Goal: Task Accomplishment & Management: Complete application form

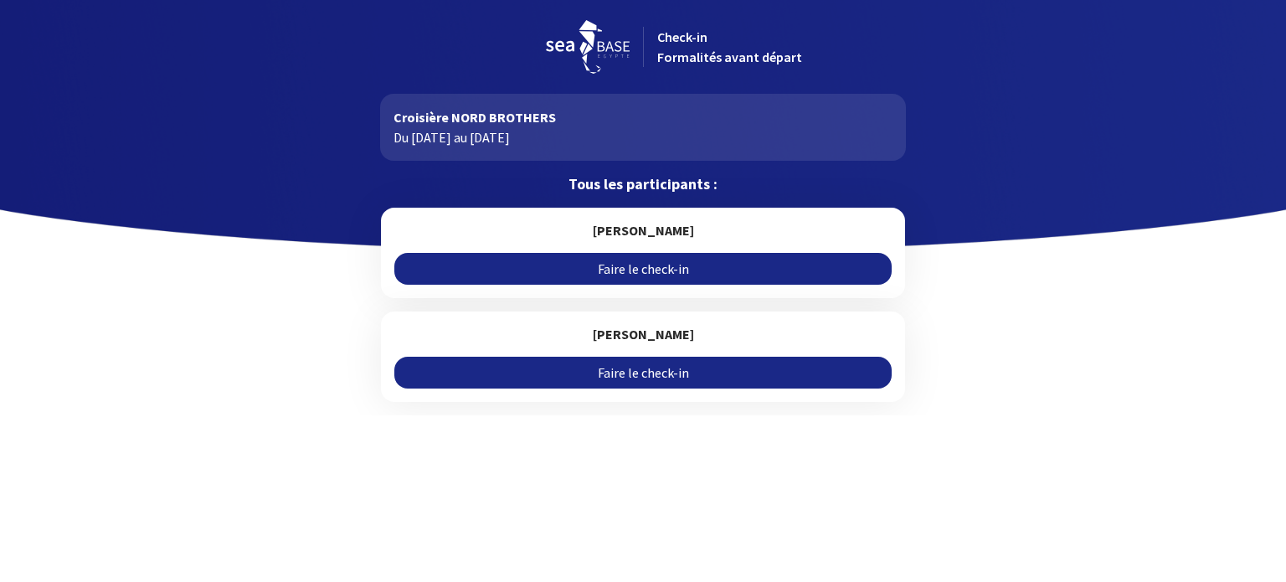
click at [653, 270] on link "Faire le check-in" at bounding box center [642, 269] width 497 height 32
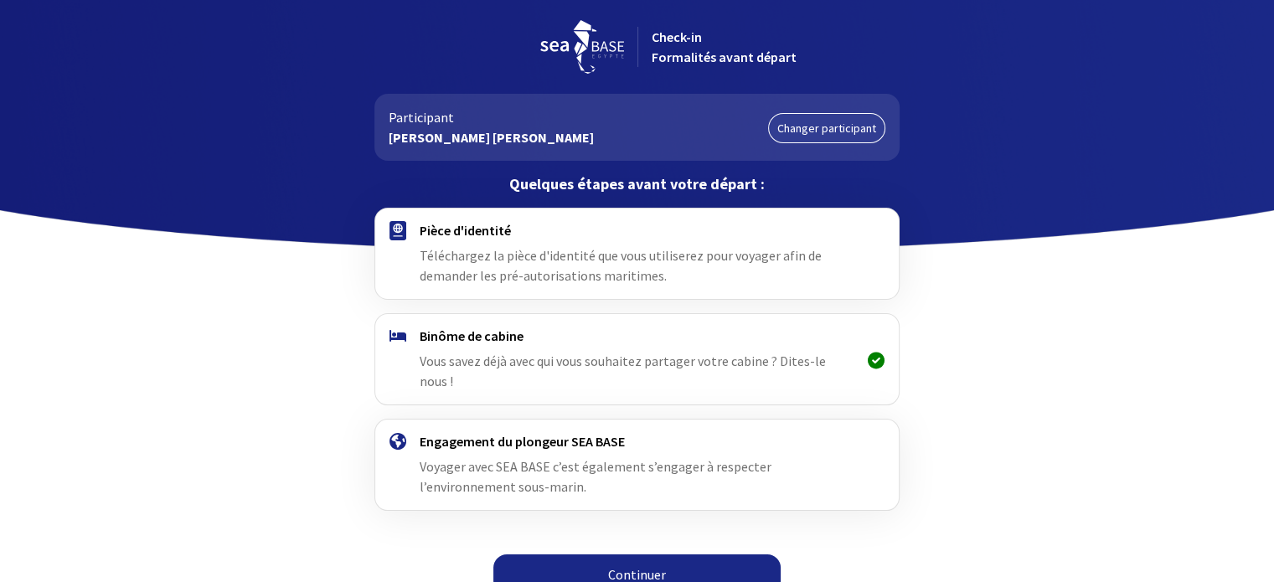
click at [620, 255] on span "Téléchargez la pièce d'identité que vous utiliserez pour voyager afin de demand…" at bounding box center [621, 265] width 402 height 37
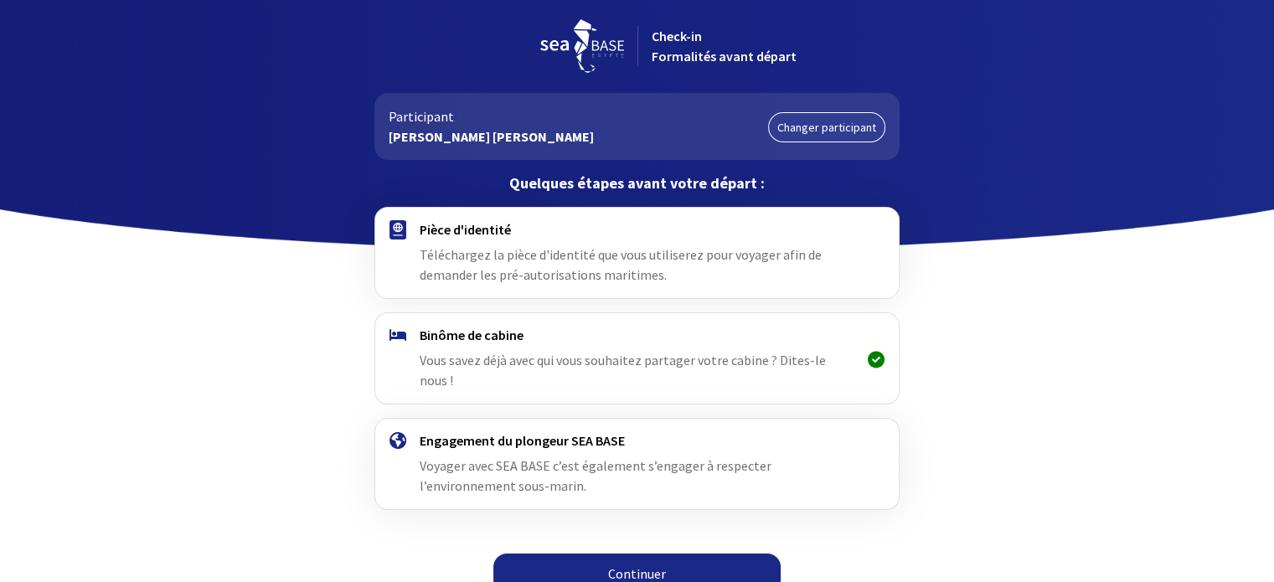
click at [680, 554] on link "Continuer" at bounding box center [636, 574] width 287 height 40
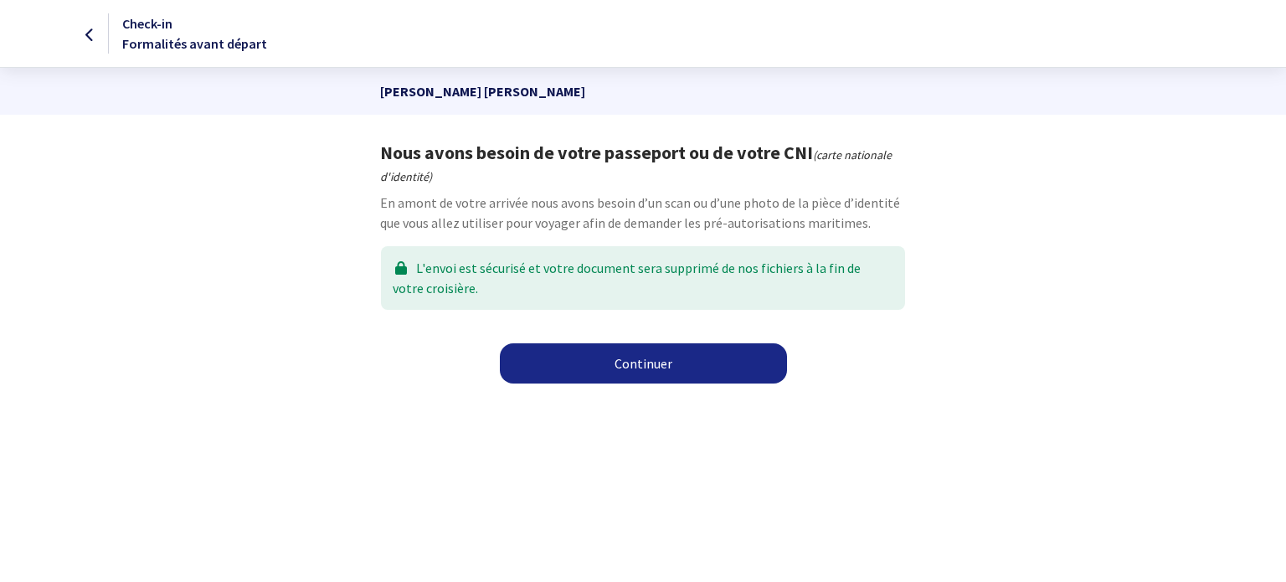
click at [617, 368] on link "Continuer" at bounding box center [643, 363] width 287 height 40
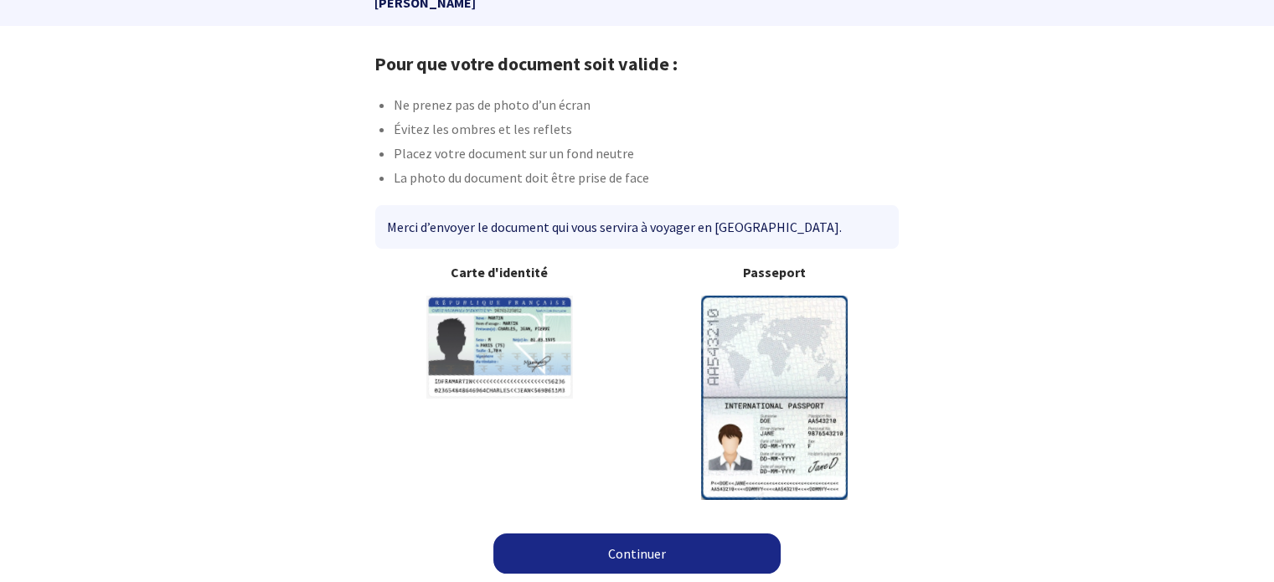
scroll to position [90, 0]
click at [677, 552] on link "Continuer" at bounding box center [636, 553] width 287 height 40
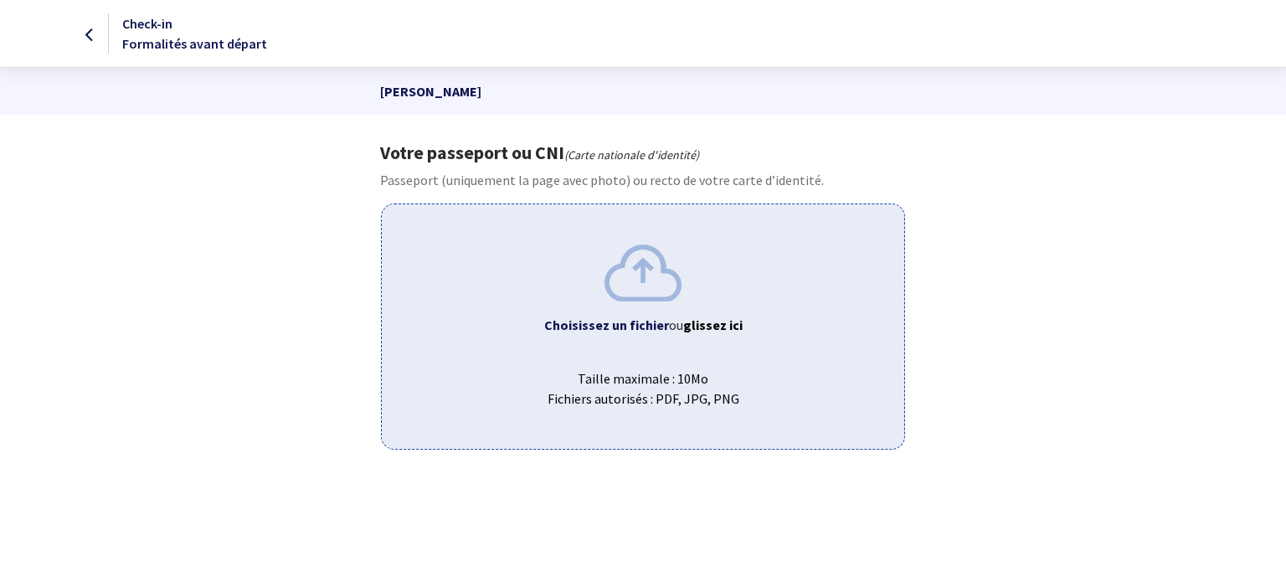
click at [640, 344] on div "Choisissez un fichier ou glissez ici Taille maximale : 10Mo Fichiers autorisés …" at bounding box center [642, 325] width 523 height 245
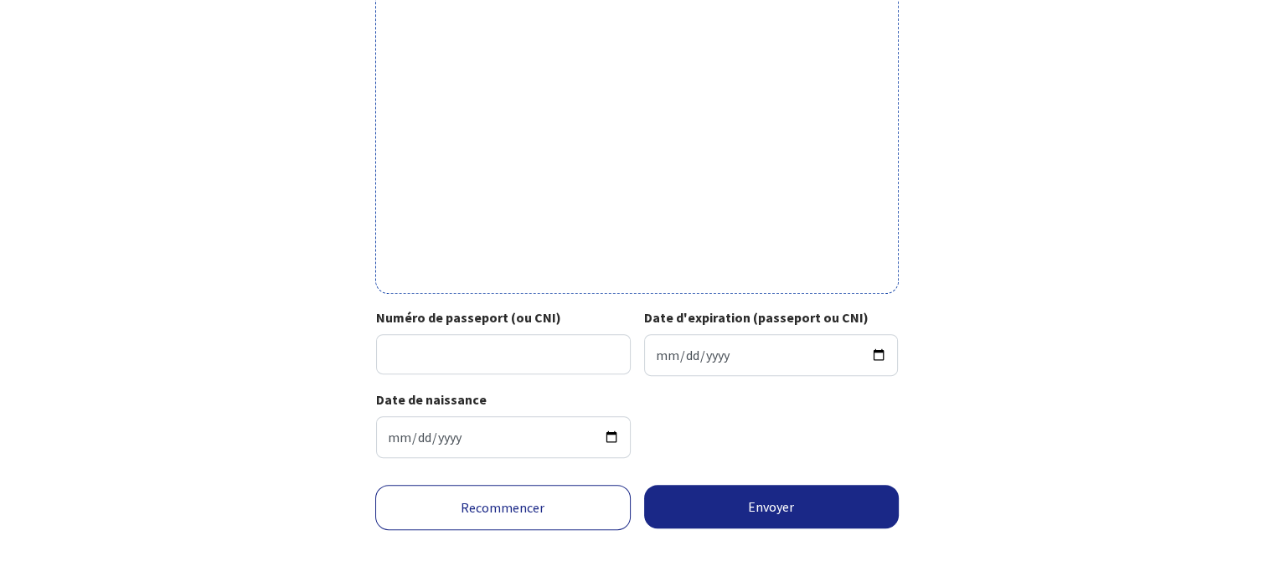
scroll to position [593, 0]
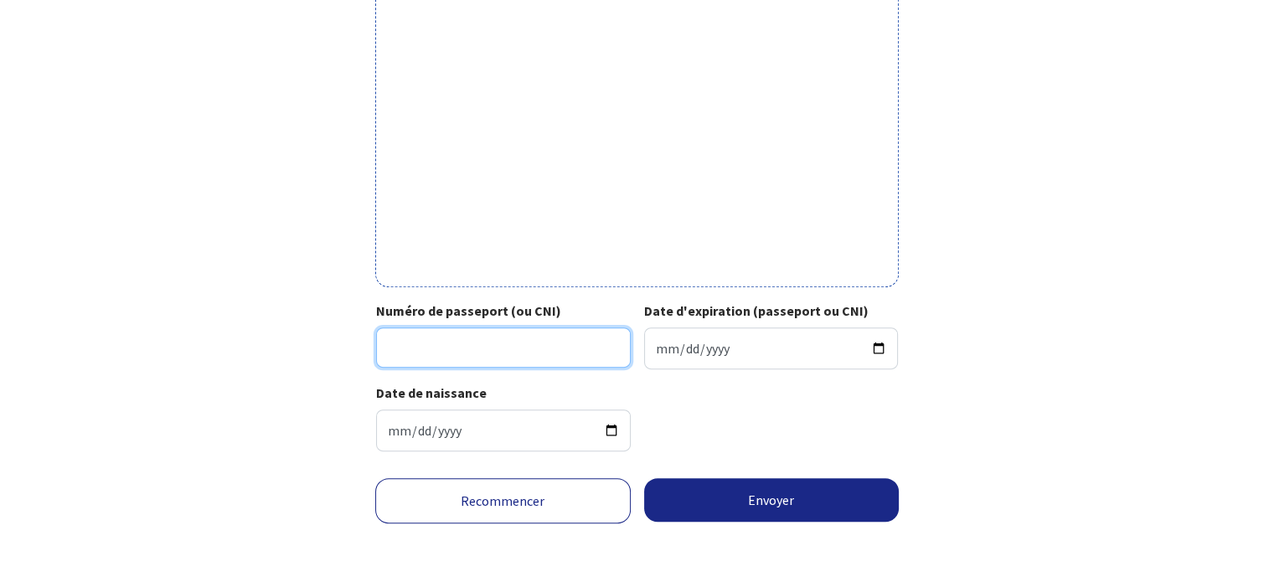
click at [476, 347] on input "Numéro de passeport (ou CNI)" at bounding box center [503, 347] width 255 height 40
type input "23KE89622"
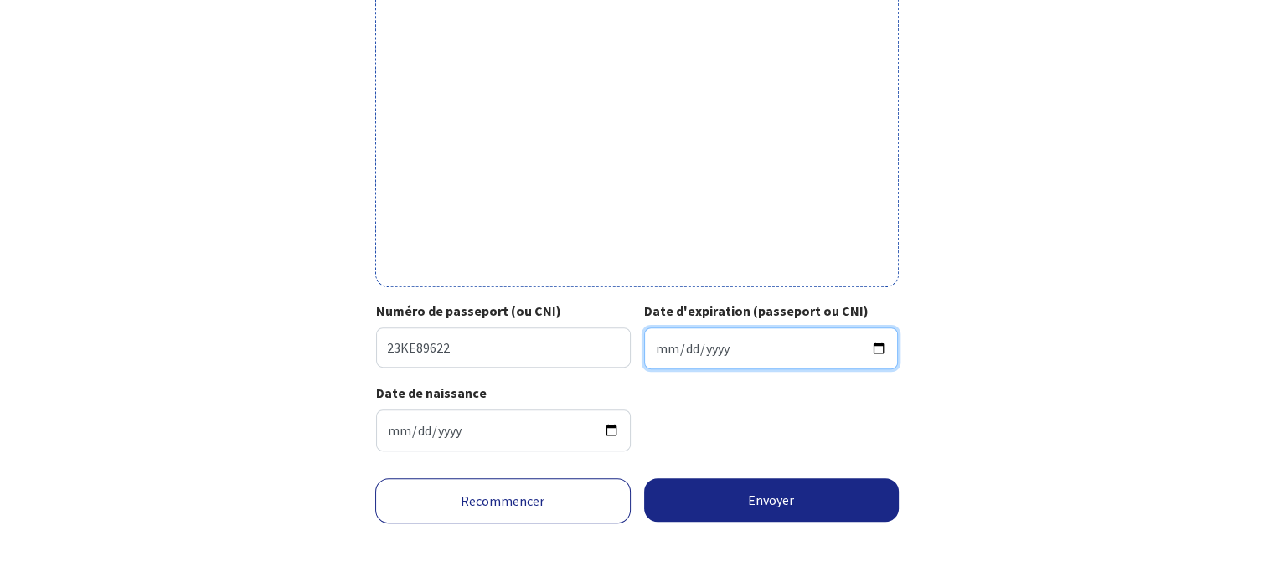
click at [683, 348] on input "Date d'expiration (passeport ou CNI)" at bounding box center [771, 348] width 255 height 42
click at [653, 348] on input "Date d'expiration (passeport ou CNI)" at bounding box center [771, 348] width 255 height 42
click at [658, 344] on input "Date d'expiration (passeport ou CNI)" at bounding box center [771, 348] width 255 height 42
type input "2033-10-11"
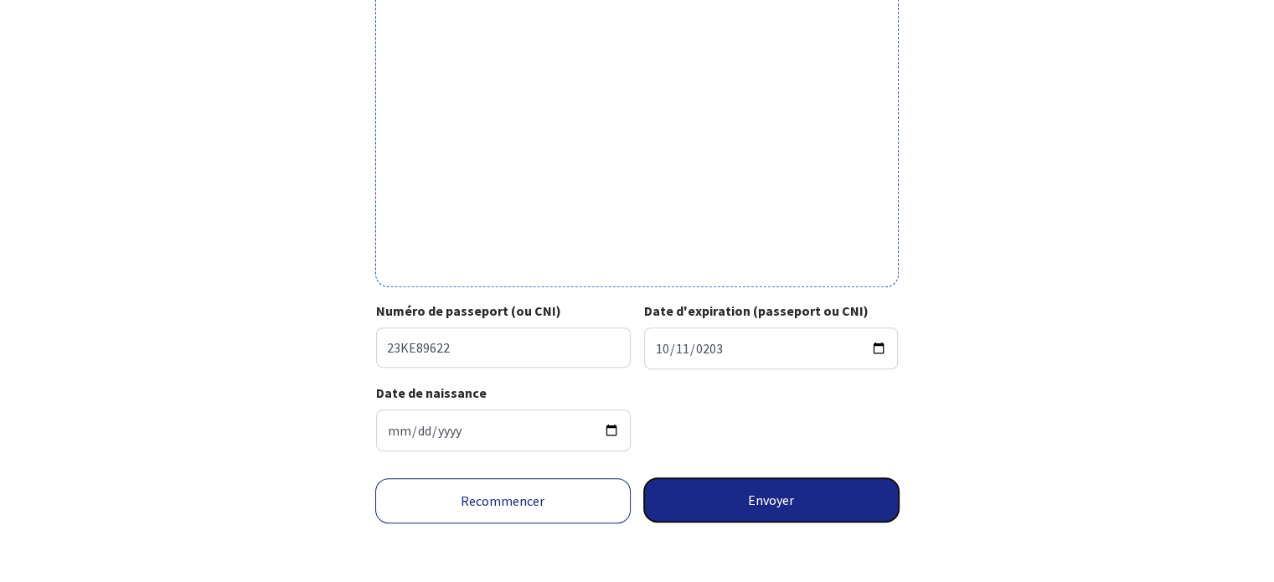
click at [723, 497] on button "Envoyer" at bounding box center [771, 500] width 255 height 44
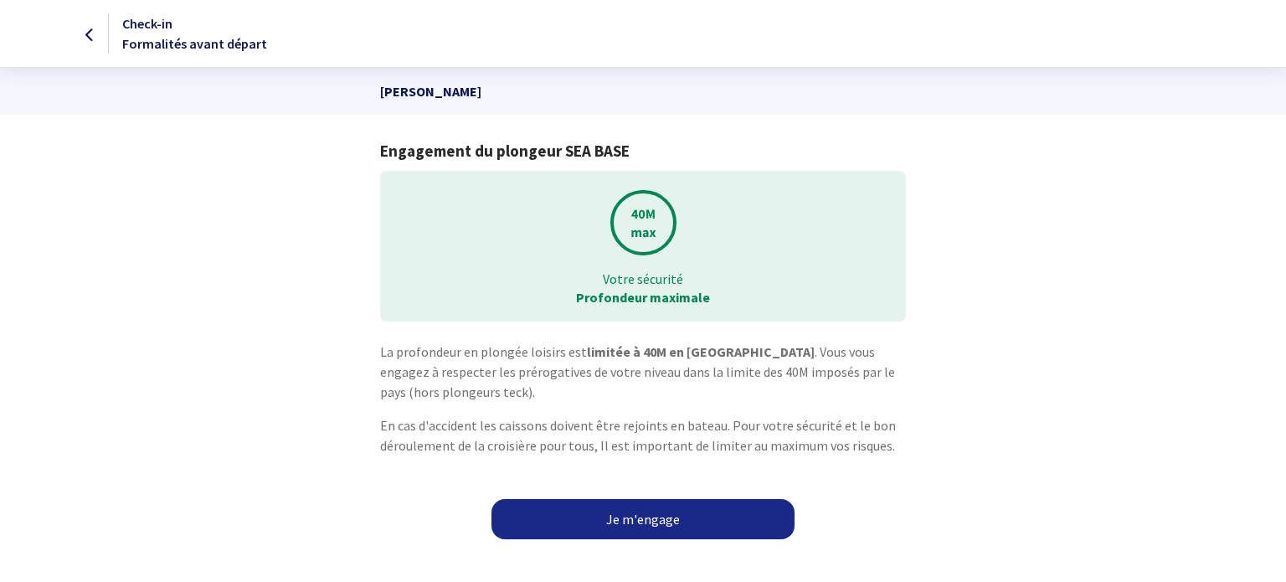
click at [566, 515] on link "Je m'engage" at bounding box center [643, 519] width 303 height 40
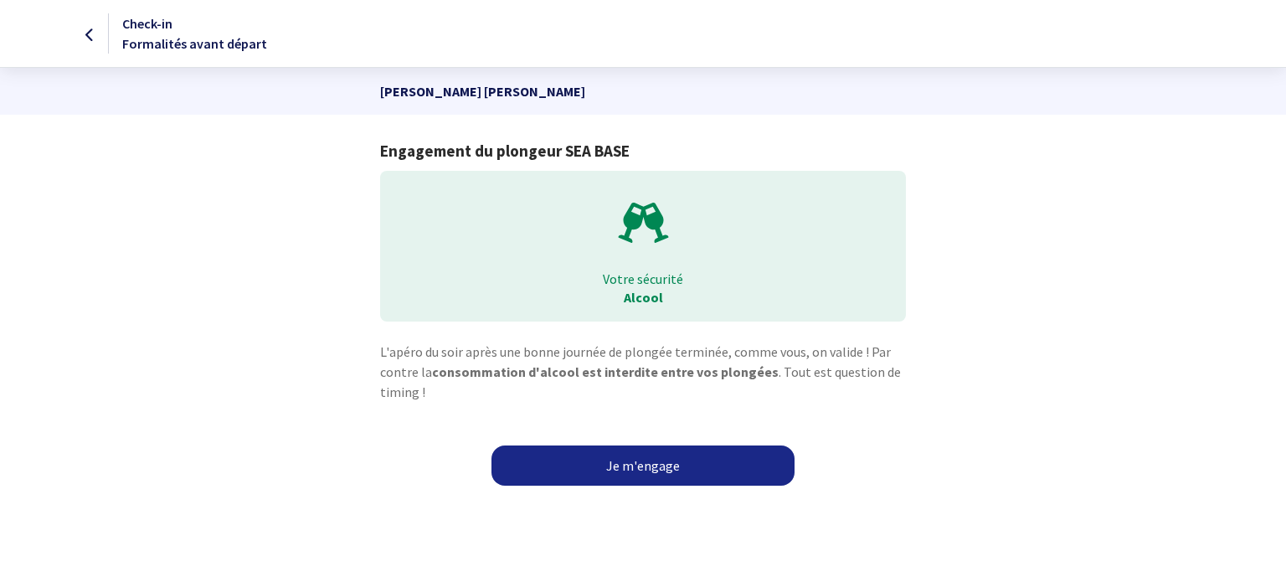
click at [584, 460] on link "Je m'engage" at bounding box center [643, 465] width 303 height 40
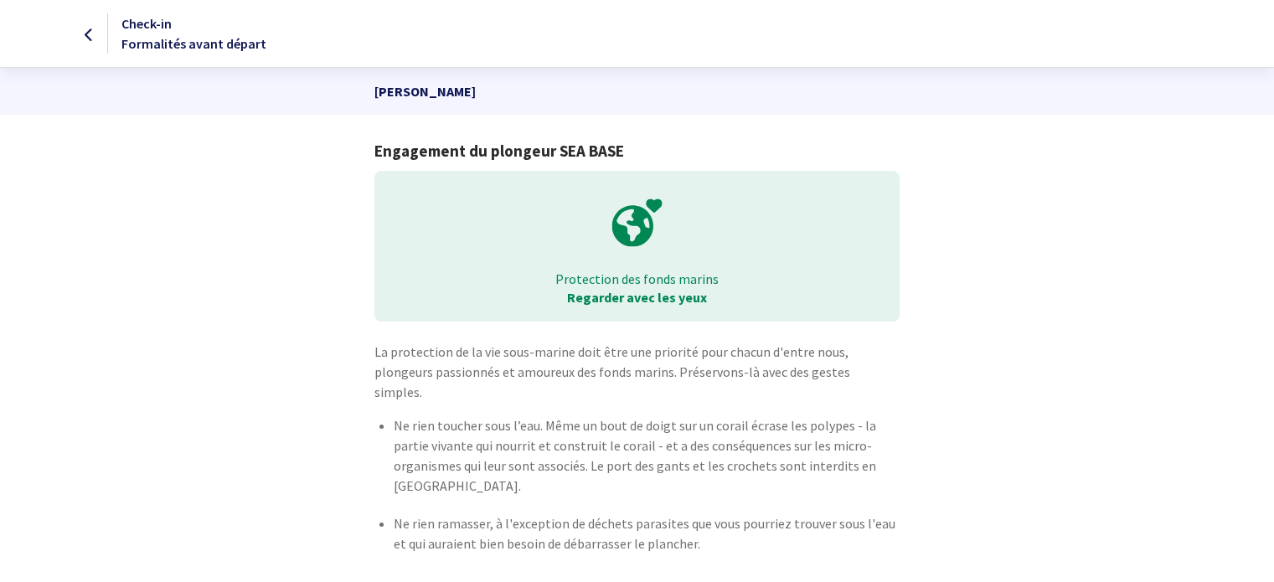
scroll to position [62, 0]
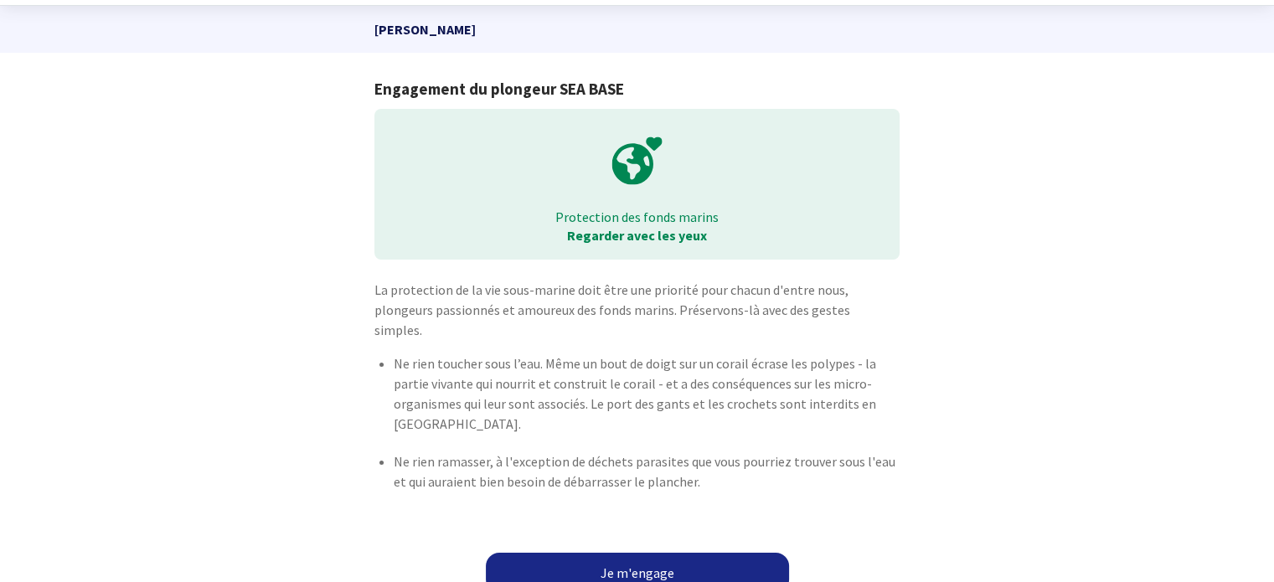
click at [573, 553] on link "Je m'engage" at bounding box center [637, 573] width 303 height 40
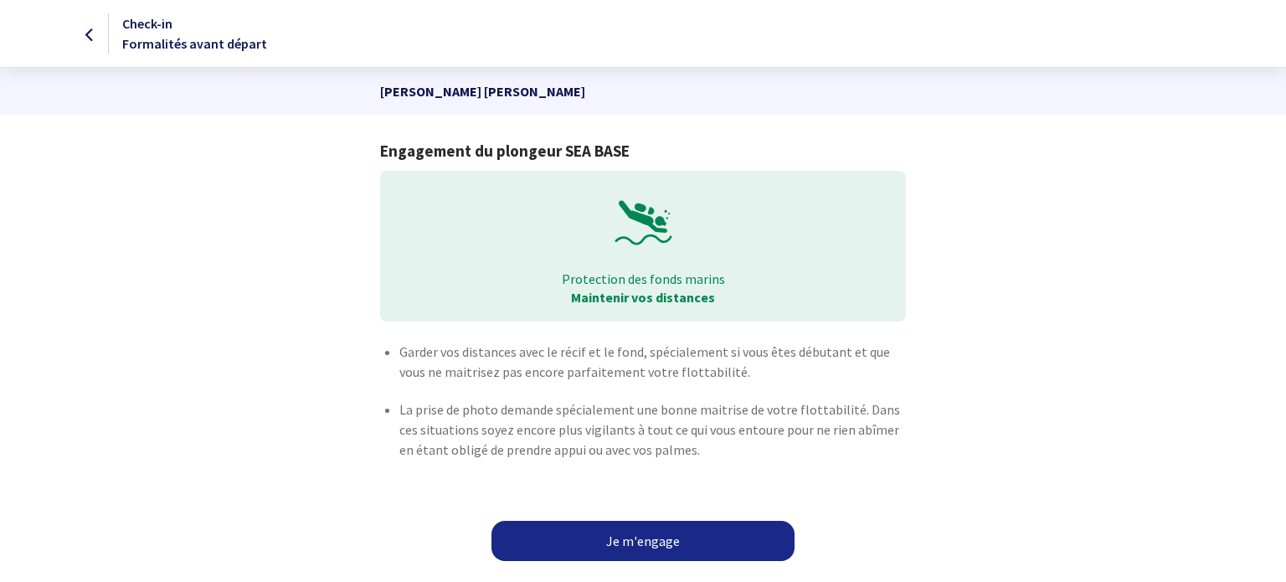
click at [578, 536] on link "Je m'engage" at bounding box center [643, 541] width 303 height 40
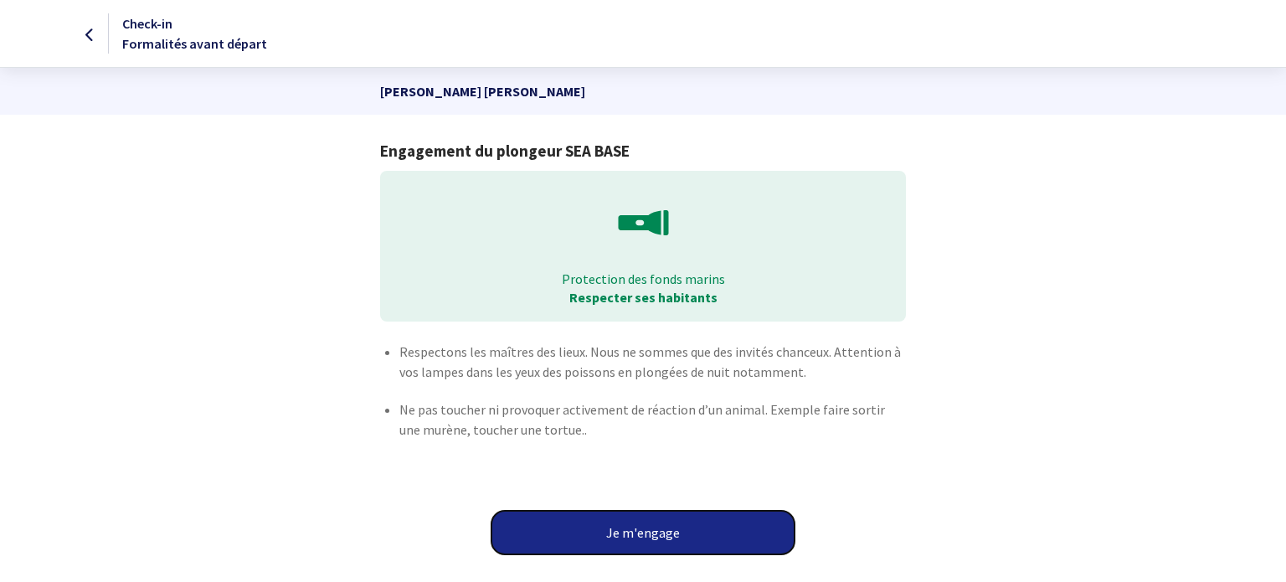
click at [579, 527] on button "Je m'engage" at bounding box center [643, 533] width 303 height 44
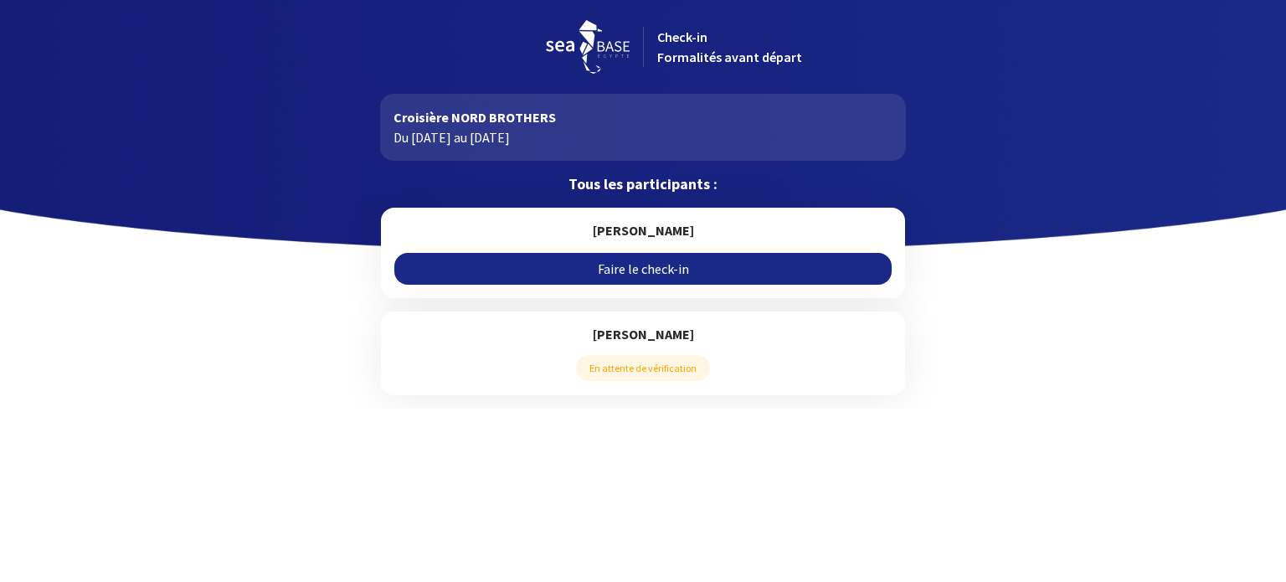
click at [563, 268] on link "Faire le check-in" at bounding box center [642, 269] width 497 height 32
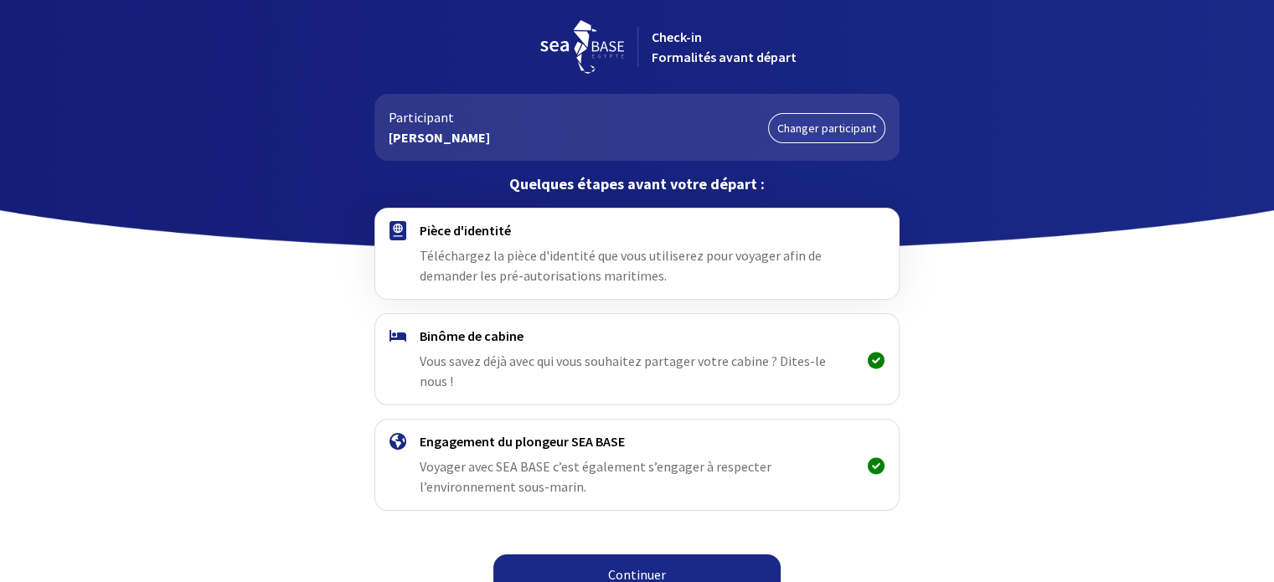
click at [591, 554] on link "Continuer" at bounding box center [636, 574] width 287 height 40
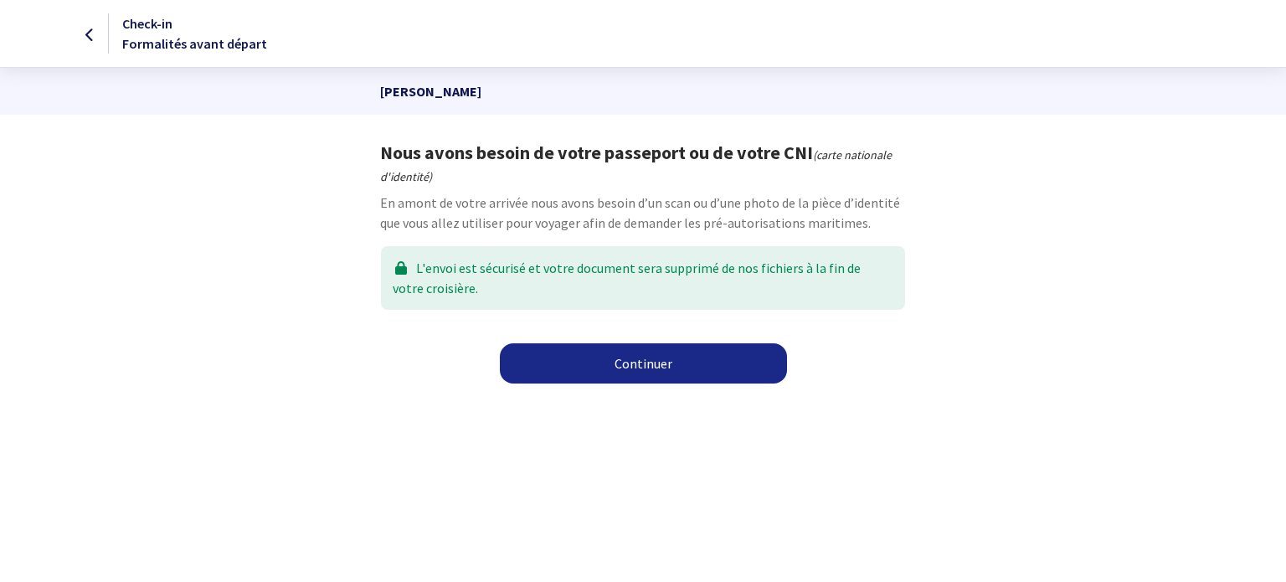
click at [610, 366] on link "Continuer" at bounding box center [643, 363] width 287 height 40
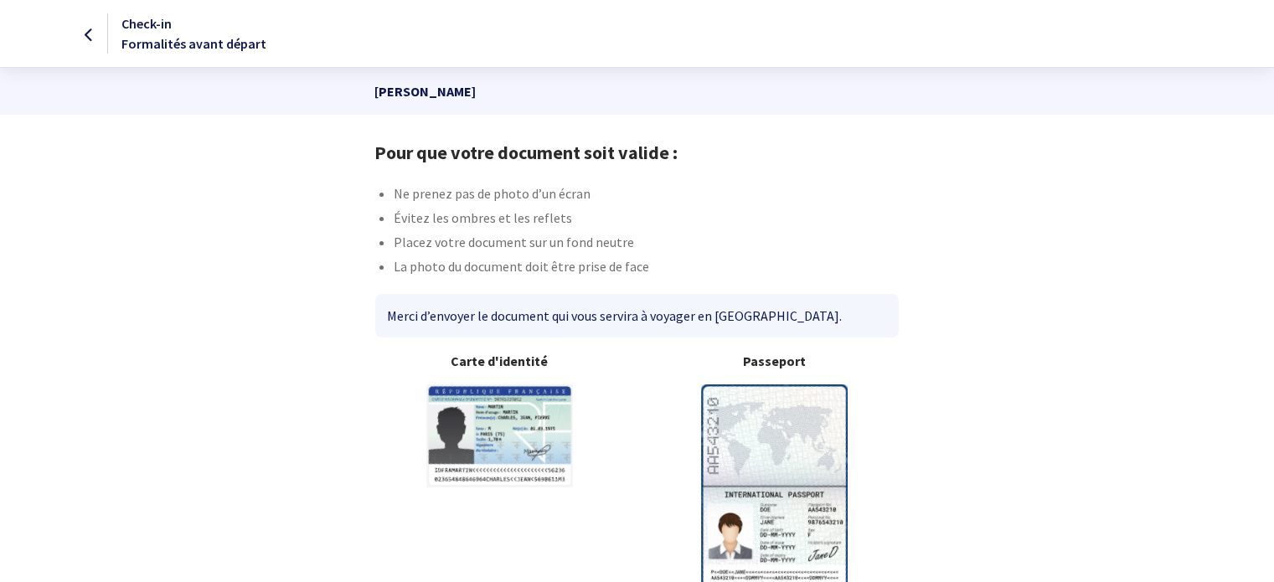
scroll to position [90, 0]
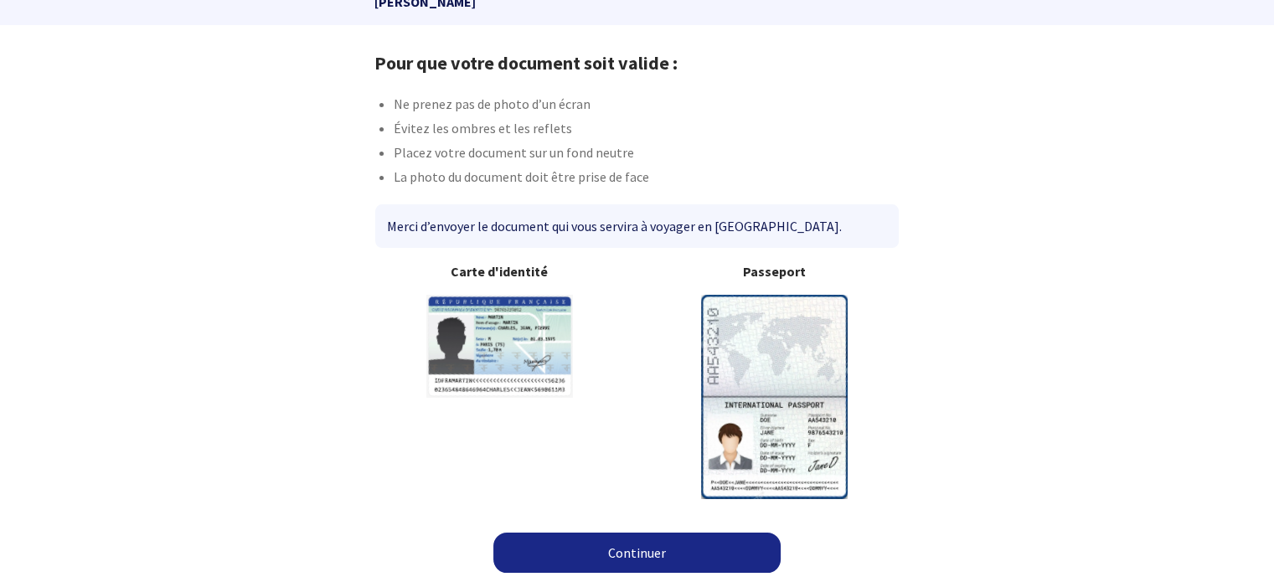
click at [616, 549] on link "Continuer" at bounding box center [636, 553] width 287 height 40
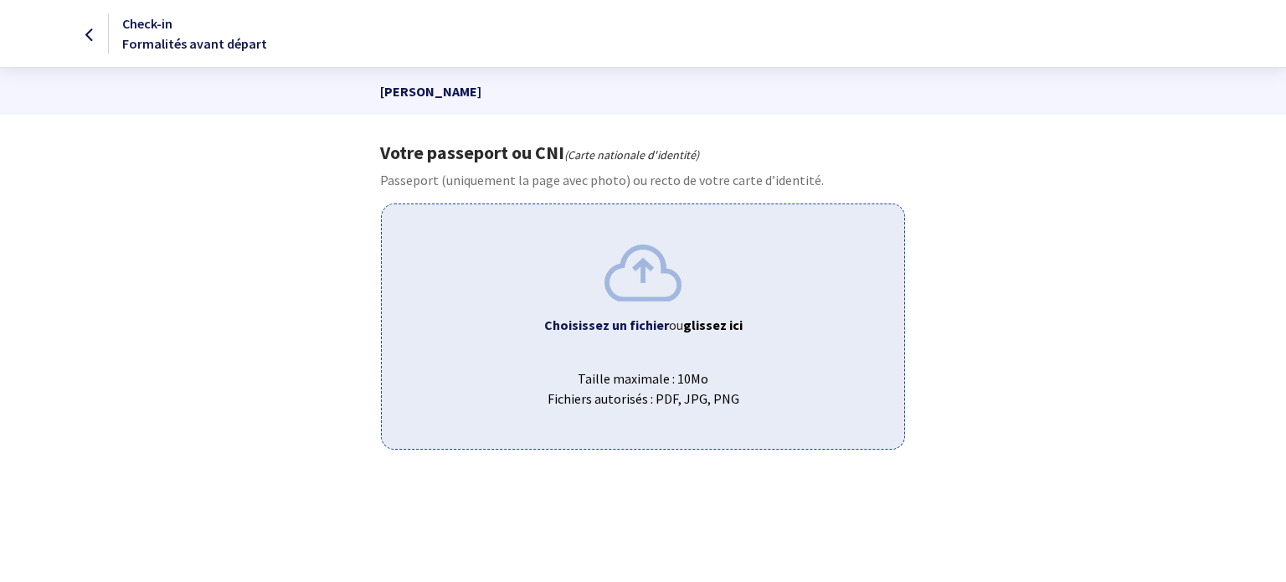
click at [699, 334] on span "Choisissez un fichier ou glissez ici" at bounding box center [642, 325] width 495 height 20
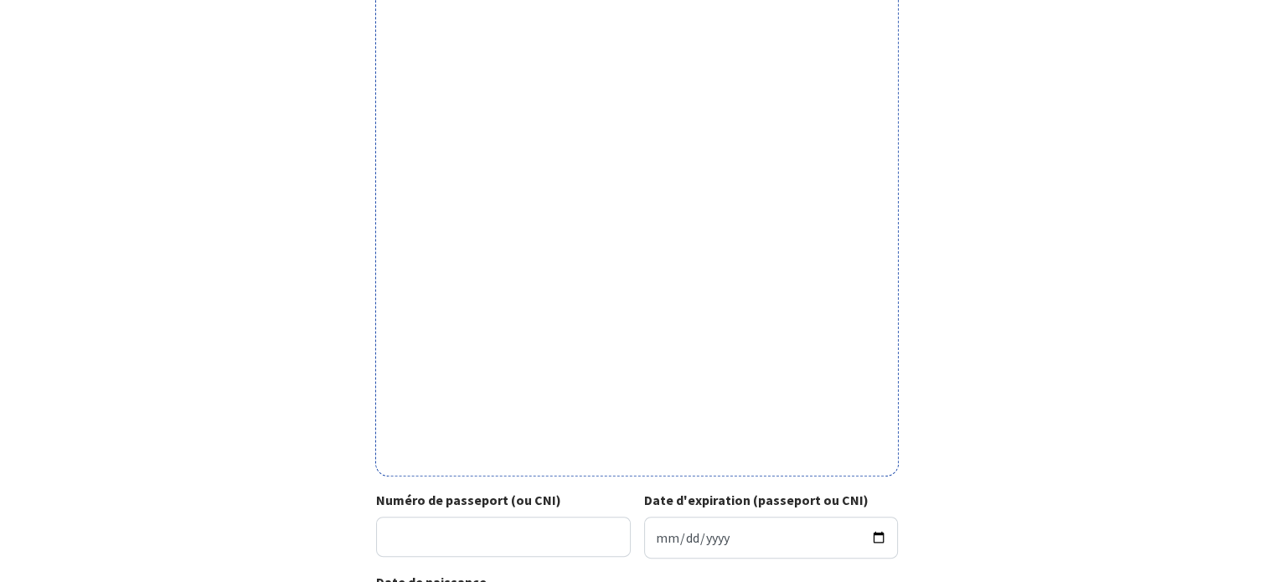
scroll to position [593, 0]
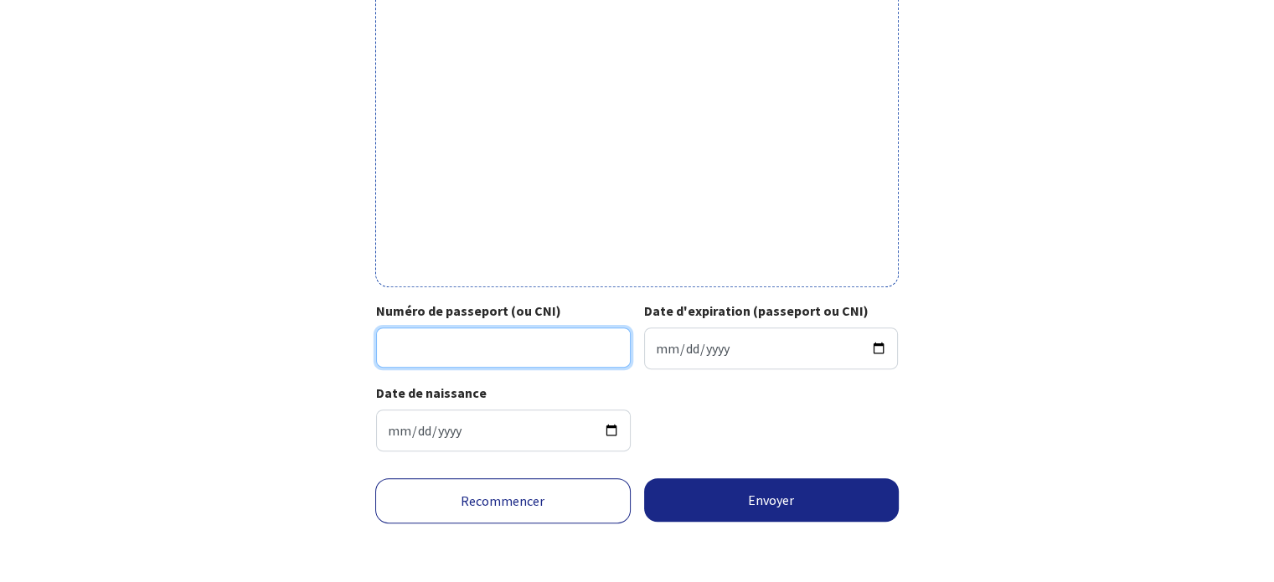
click at [587, 348] on input "Numéro de passeport (ou CNI)" at bounding box center [503, 347] width 255 height 40
type input "22CC26286"
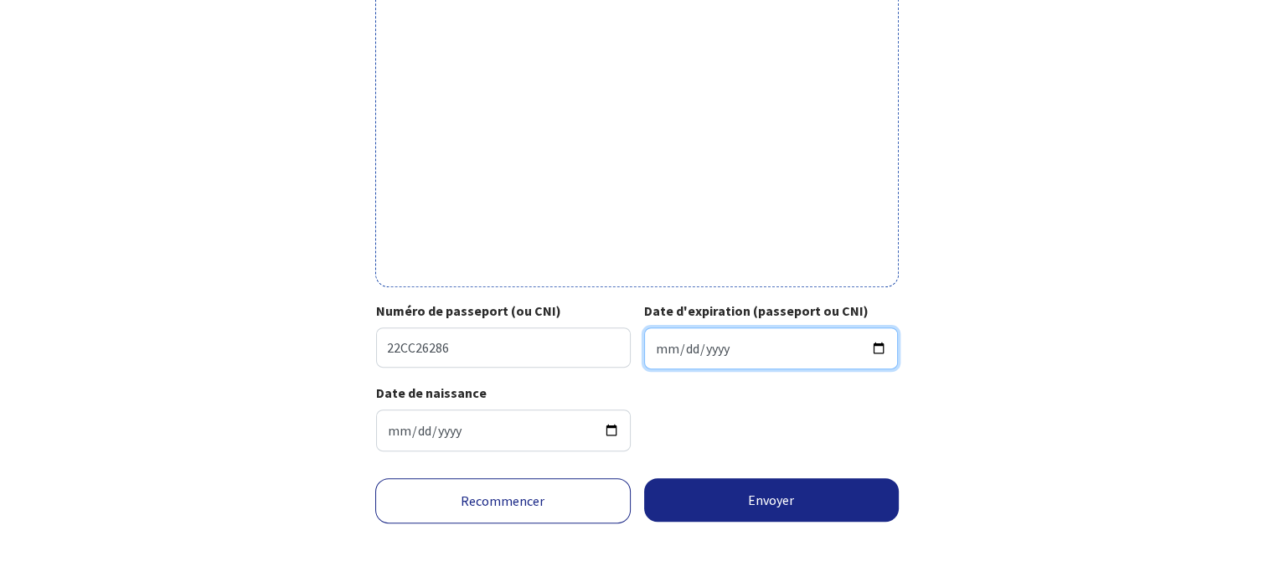
click at [658, 342] on input "Date d'expiration (passeport ou CNI)" at bounding box center [771, 348] width 255 height 42
type input "[DATE]"
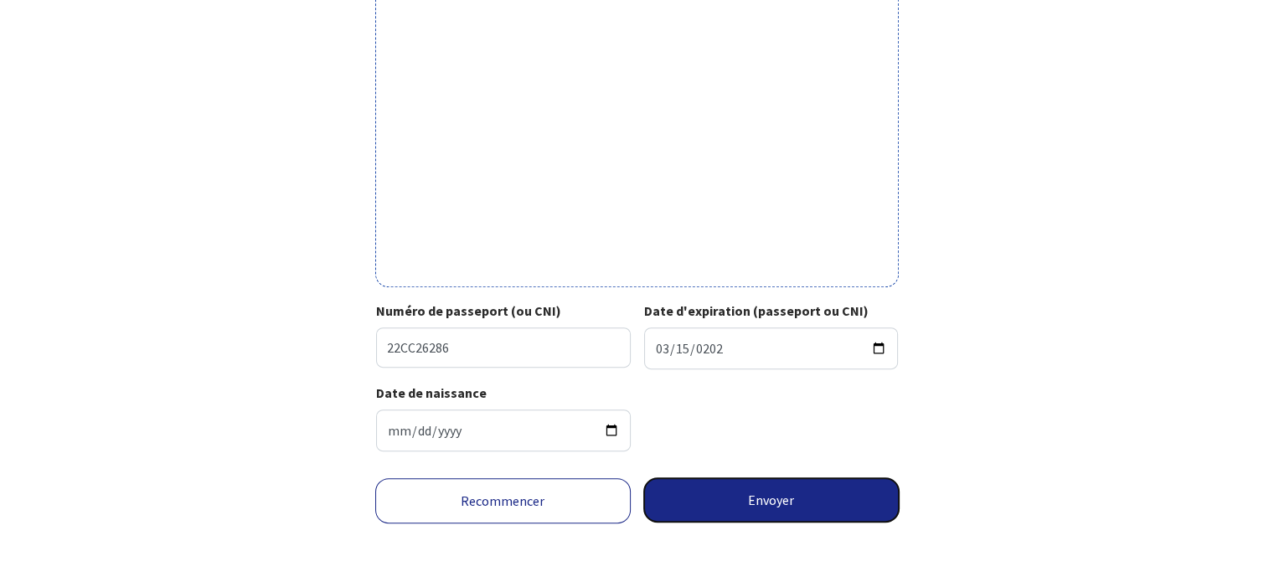
click at [734, 499] on button "Envoyer" at bounding box center [771, 500] width 255 height 44
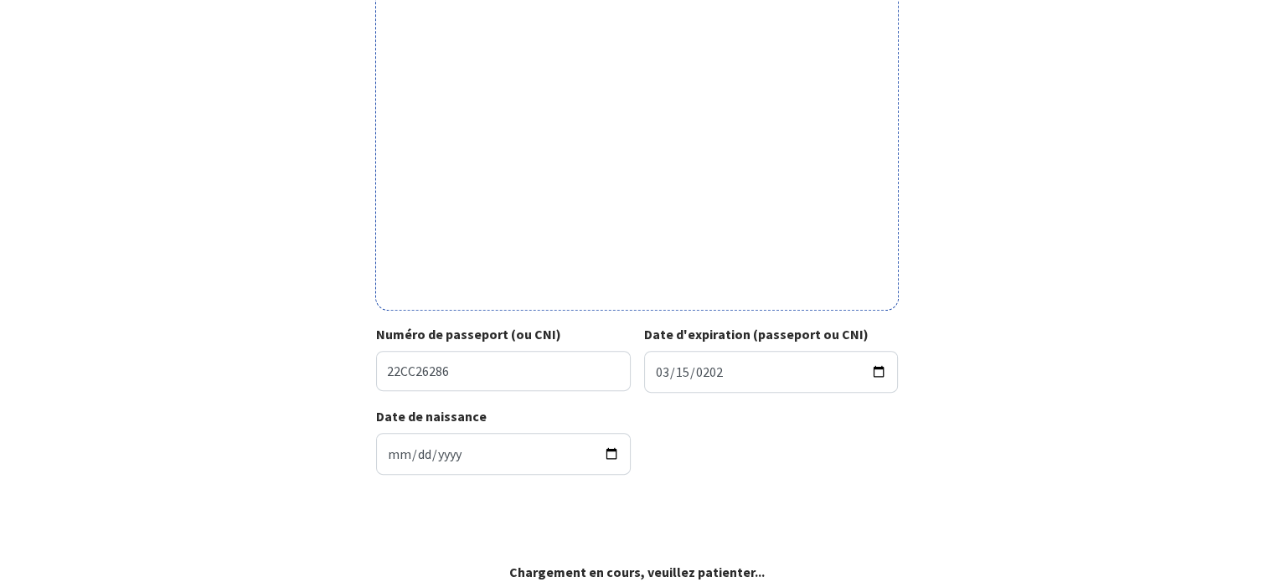
scroll to position [569, 0]
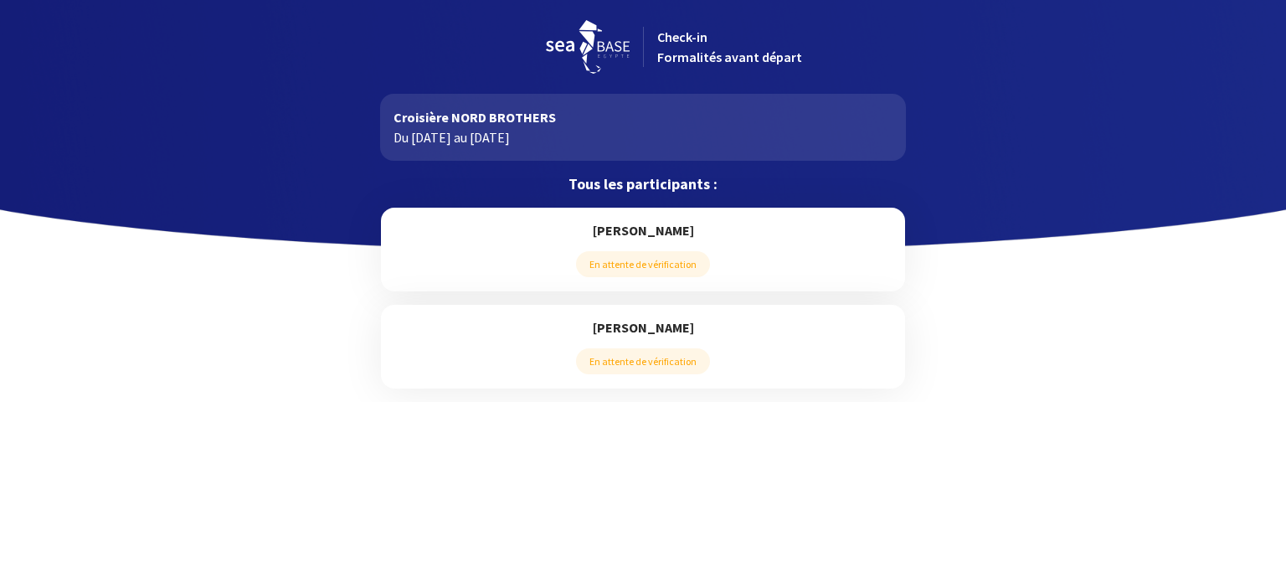
click at [683, 33] on span "Check-in Formalités avant départ" at bounding box center [729, 46] width 145 height 37
